Goal: Register for event/course

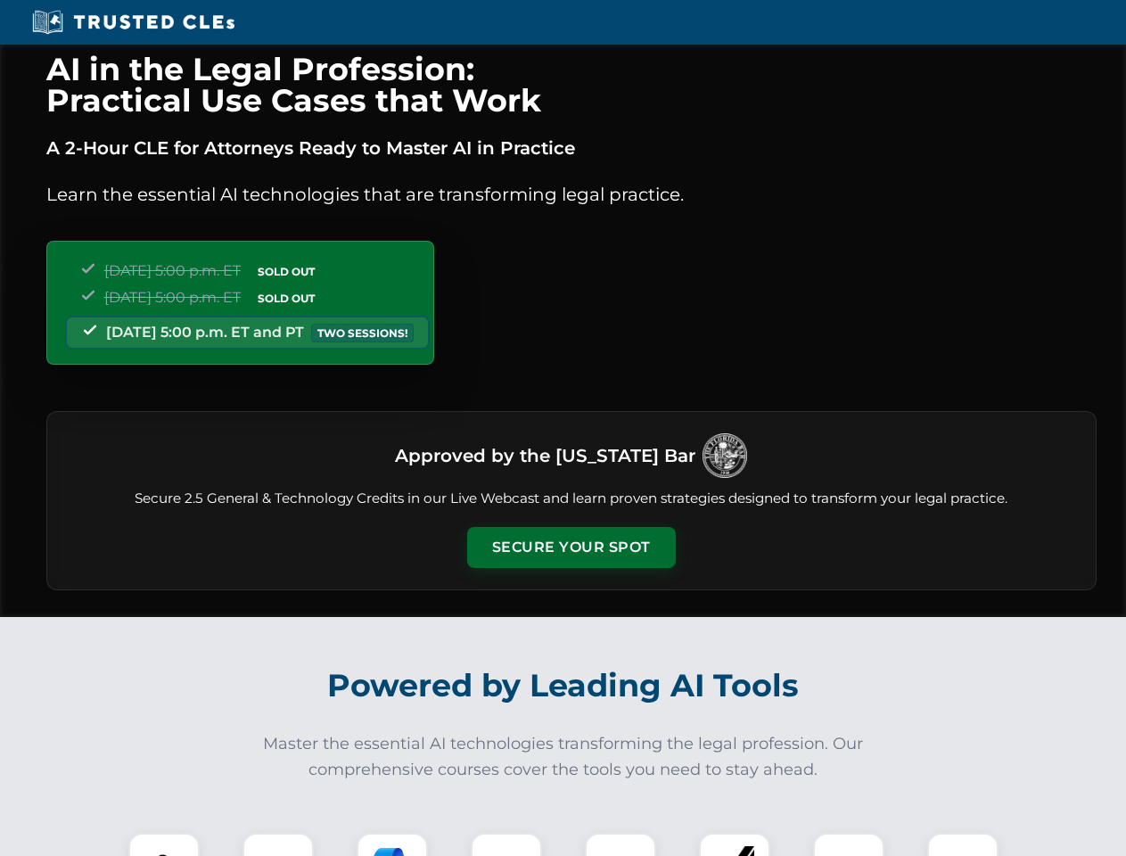
click at [571, 547] on button "Secure Your Spot" at bounding box center [571, 547] width 209 height 41
click at [164, 844] on img at bounding box center [164, 868] width 52 height 52
